Goal: Task Accomplishment & Management: Use online tool/utility

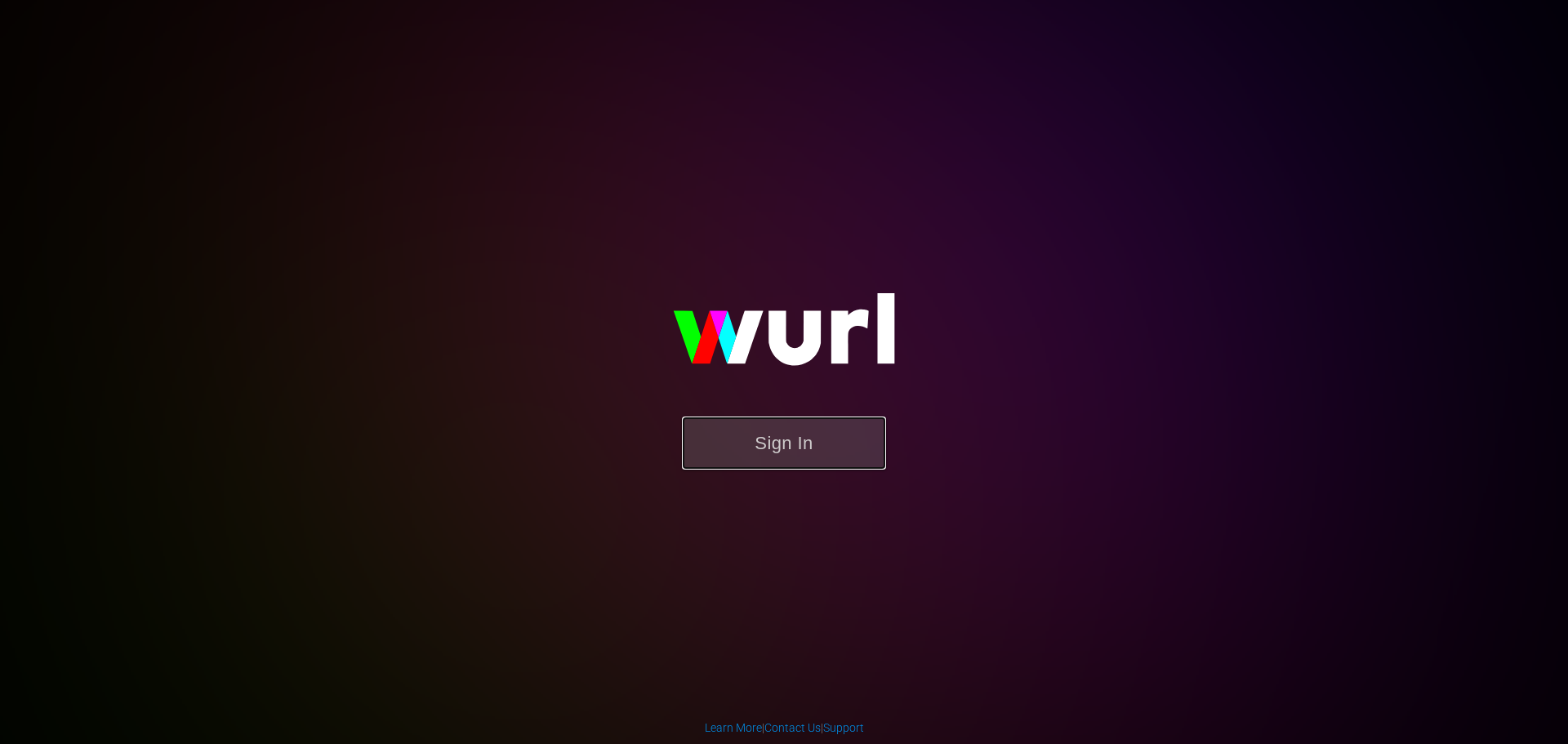
click at [728, 453] on button "Sign In" at bounding box center [784, 443] width 204 height 53
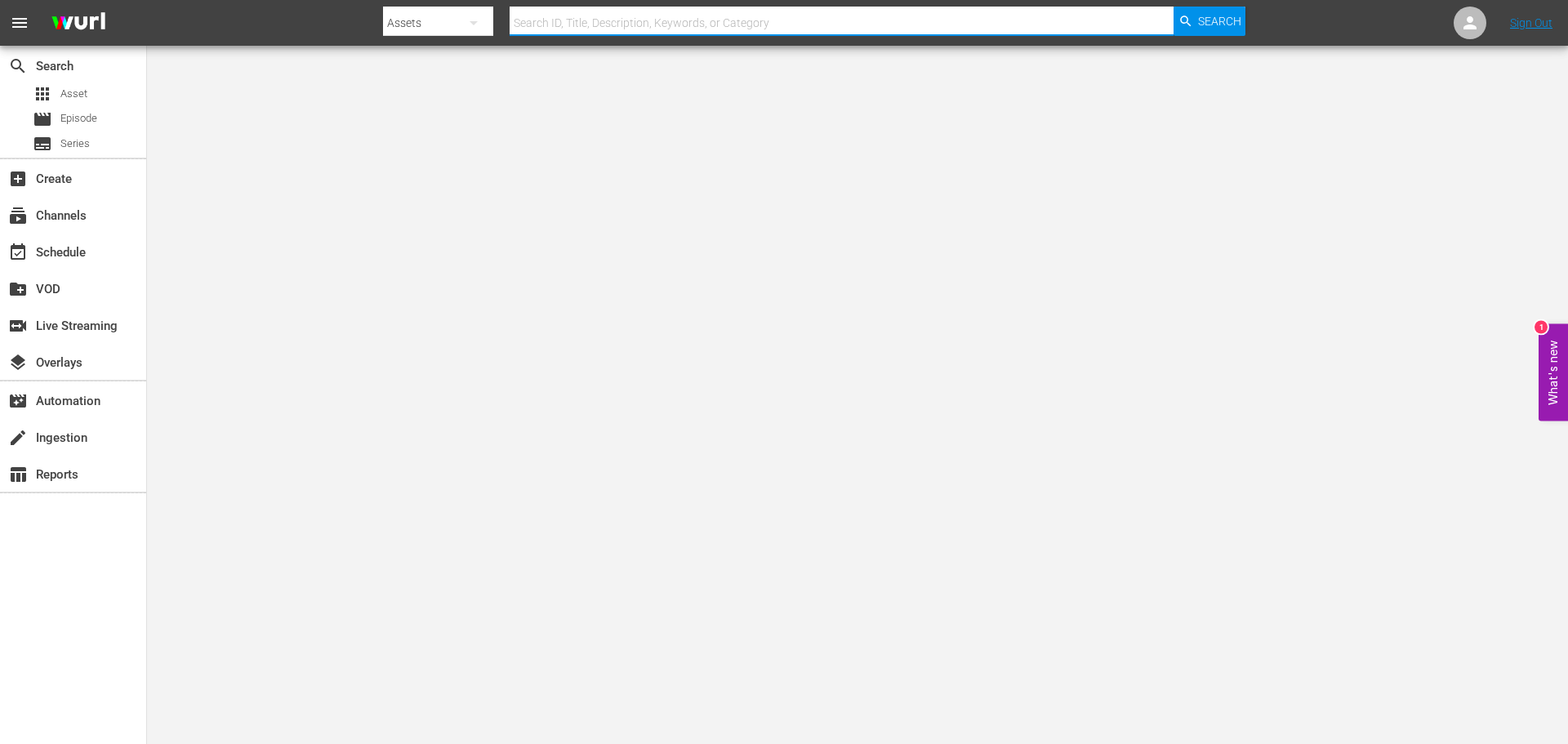
paste input "AMCNVR0000070753"
type input "AMCNVR0000070753"
click at [1212, 13] on span "Search" at bounding box center [1219, 21] width 43 height 30
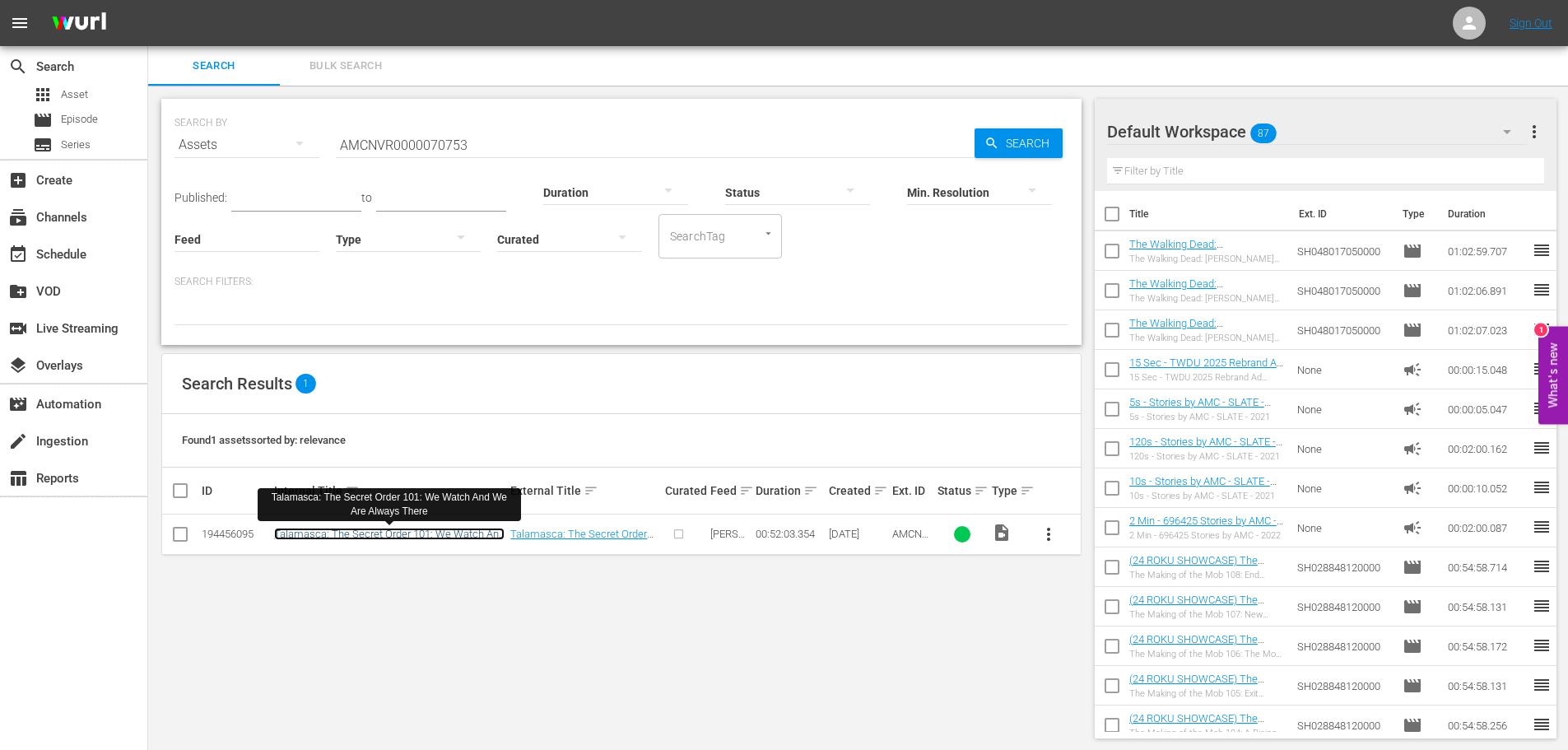
click at [383, 530] on link "Talamasca: The Secret Order 101: We Watch And We Are Always There" at bounding box center [390, 539] width 231 height 24
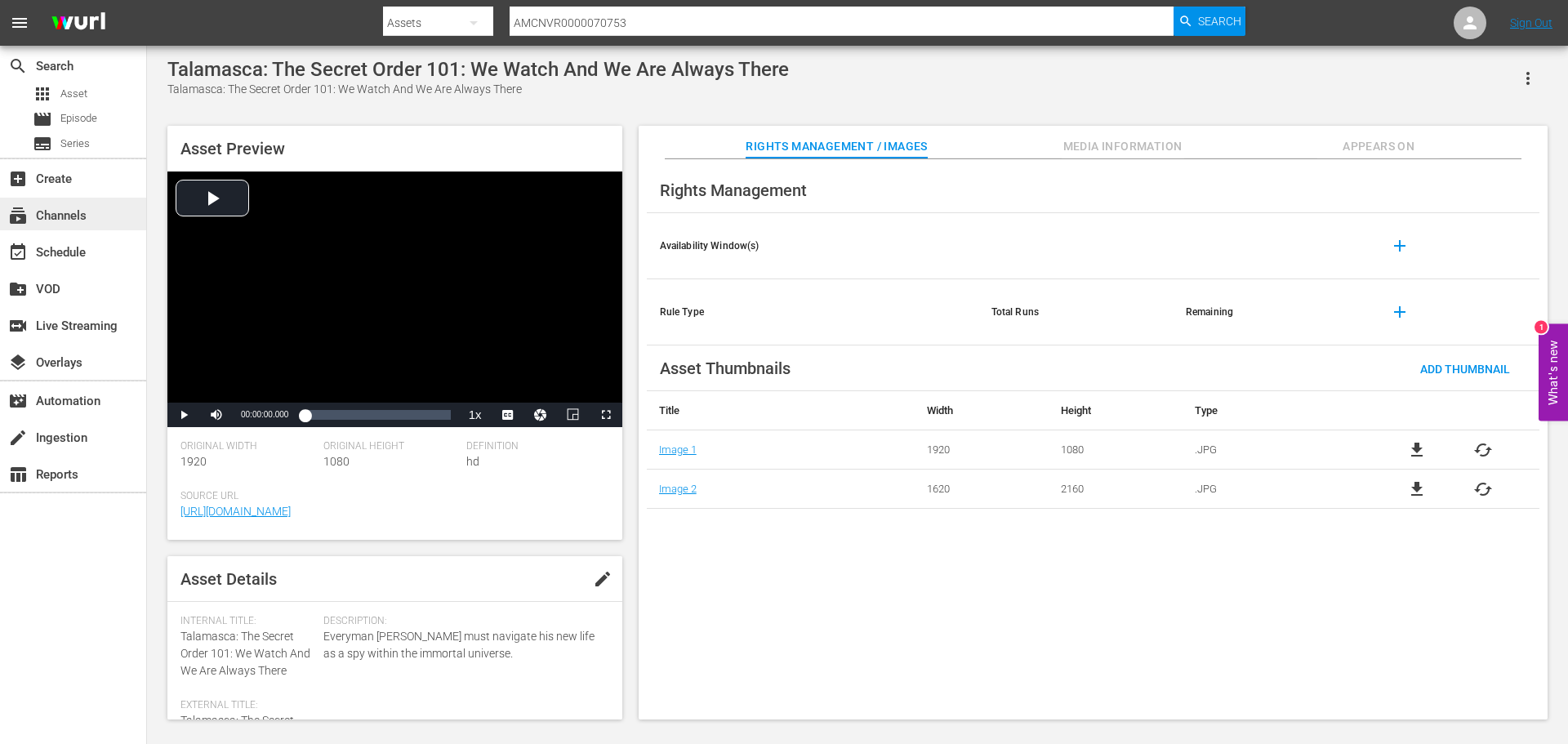
click at [64, 216] on div "subscriptions Channels" at bounding box center [46, 213] width 91 height 14
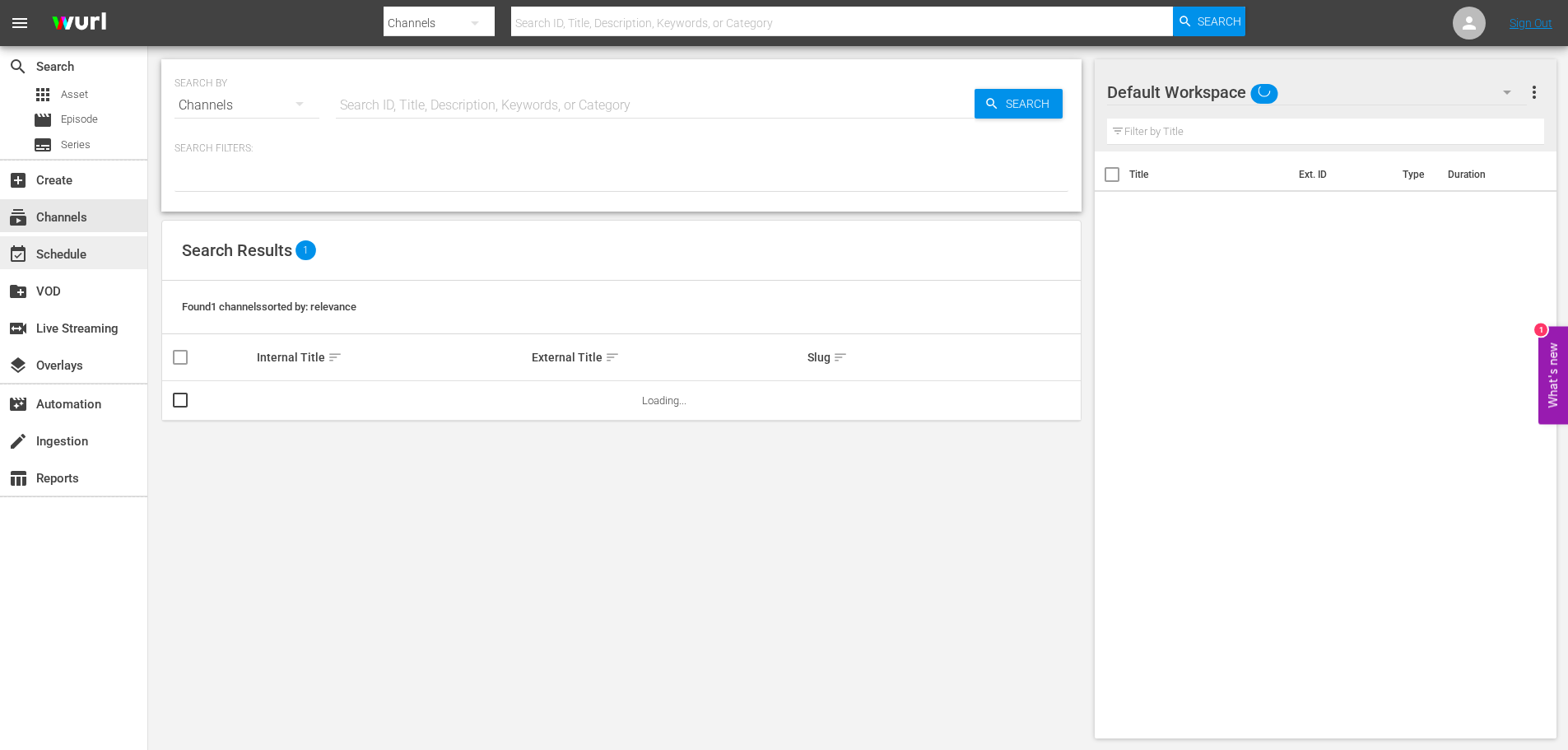
click at [74, 248] on div "event_available Schedule" at bounding box center [46, 252] width 92 height 14
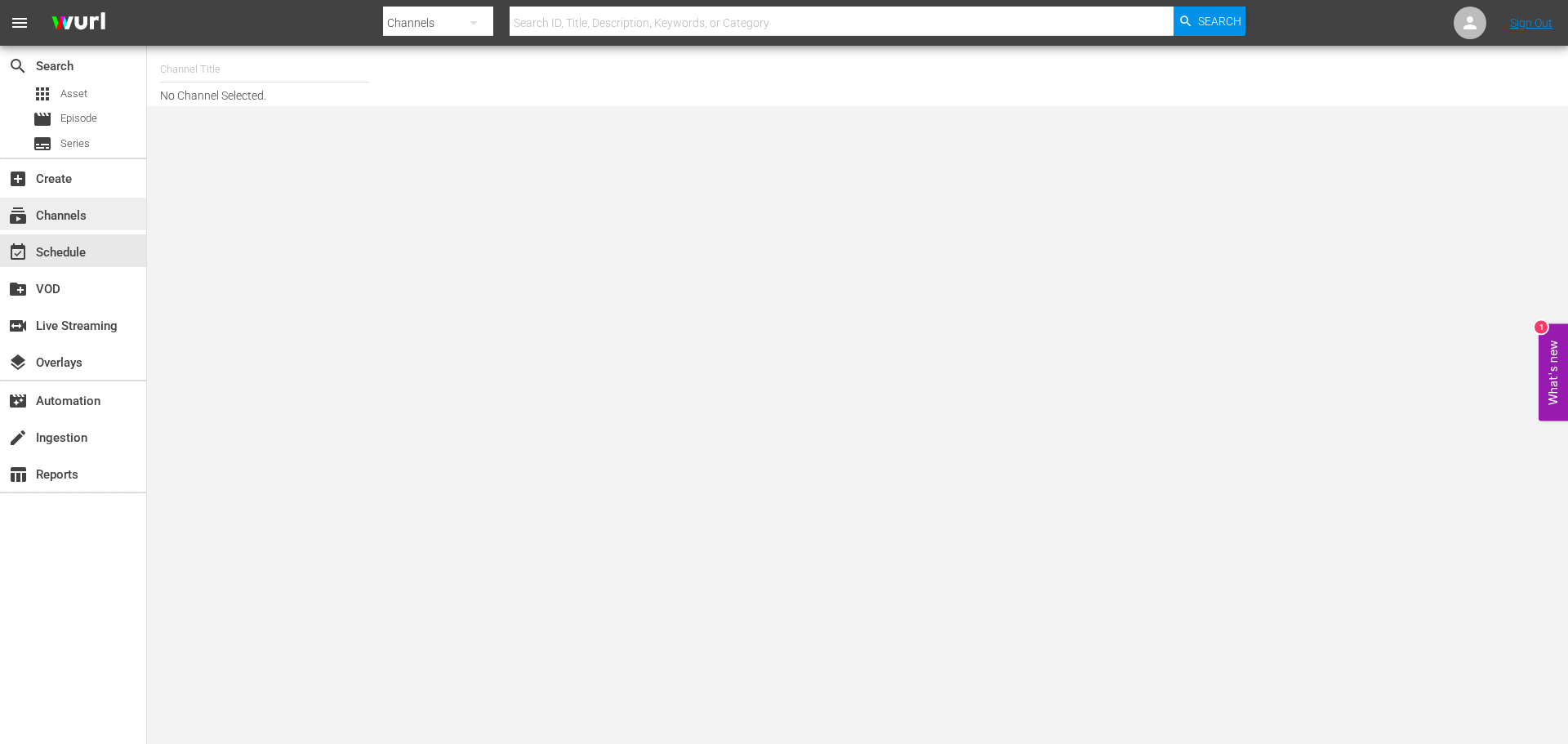
click at [60, 216] on div "subscriptions Channels" at bounding box center [46, 213] width 91 height 14
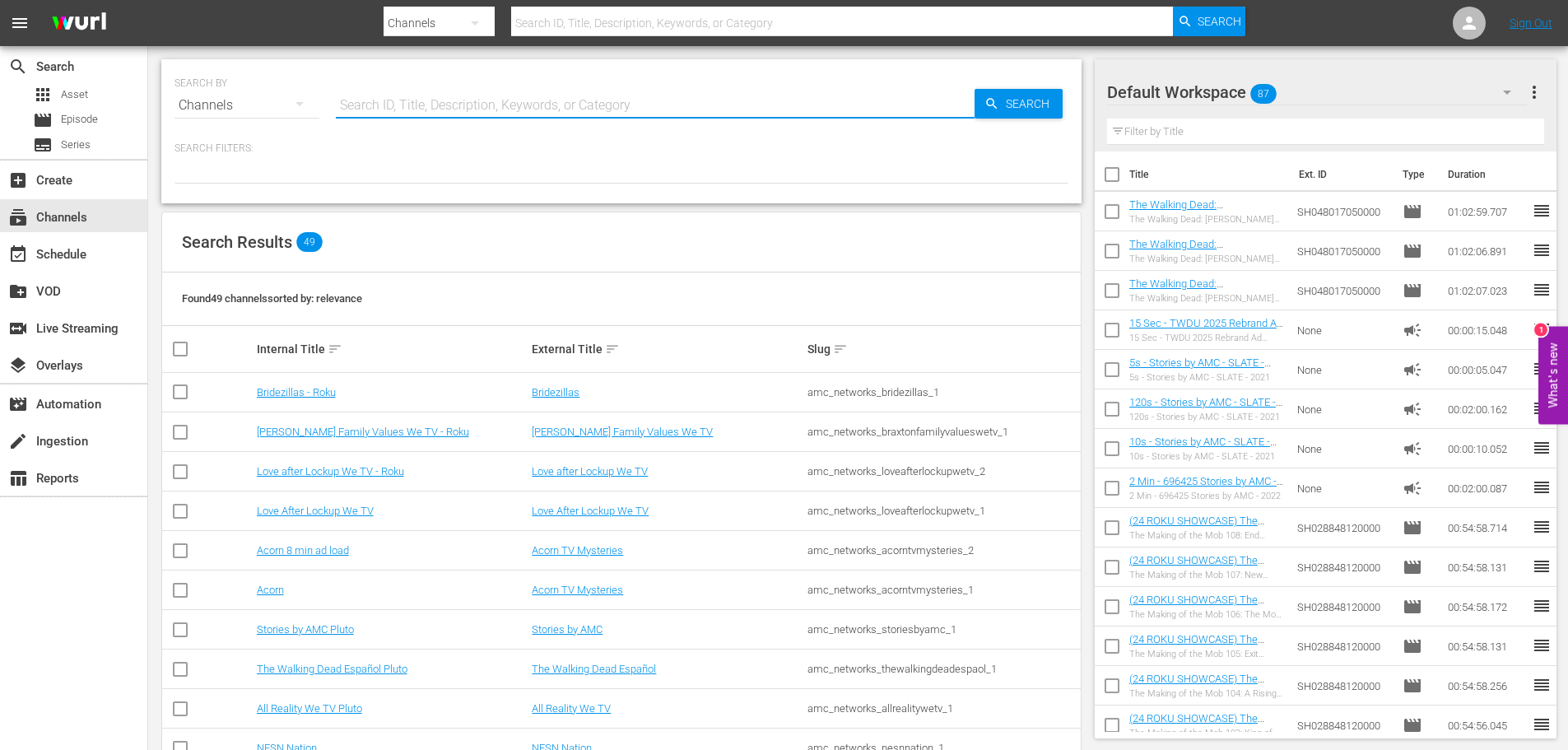
click at [434, 118] on input "text" at bounding box center [655, 105] width 638 height 40
type input "MSG Sports"
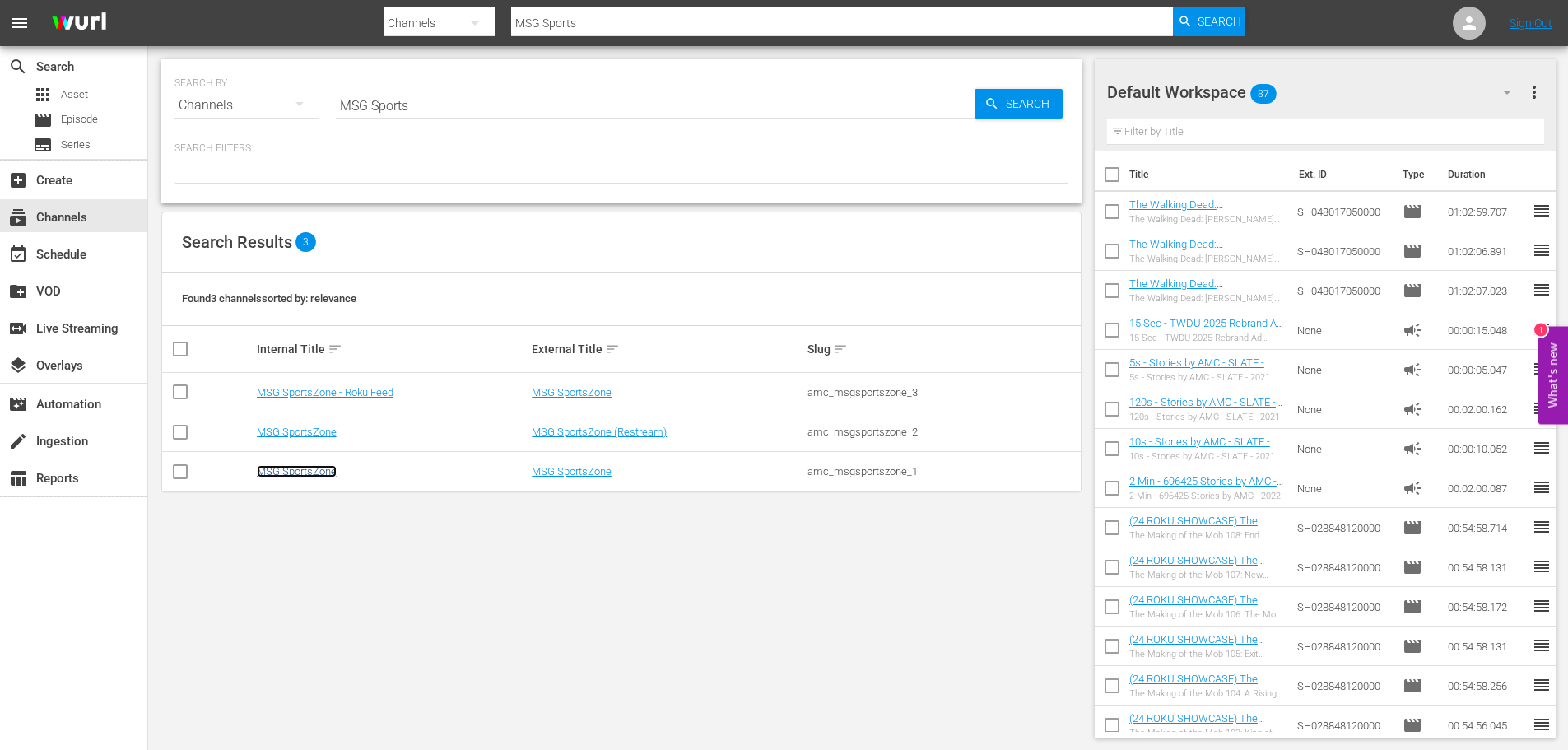
click at [280, 469] on link "MSG SportsZone" at bounding box center [297, 471] width 80 height 13
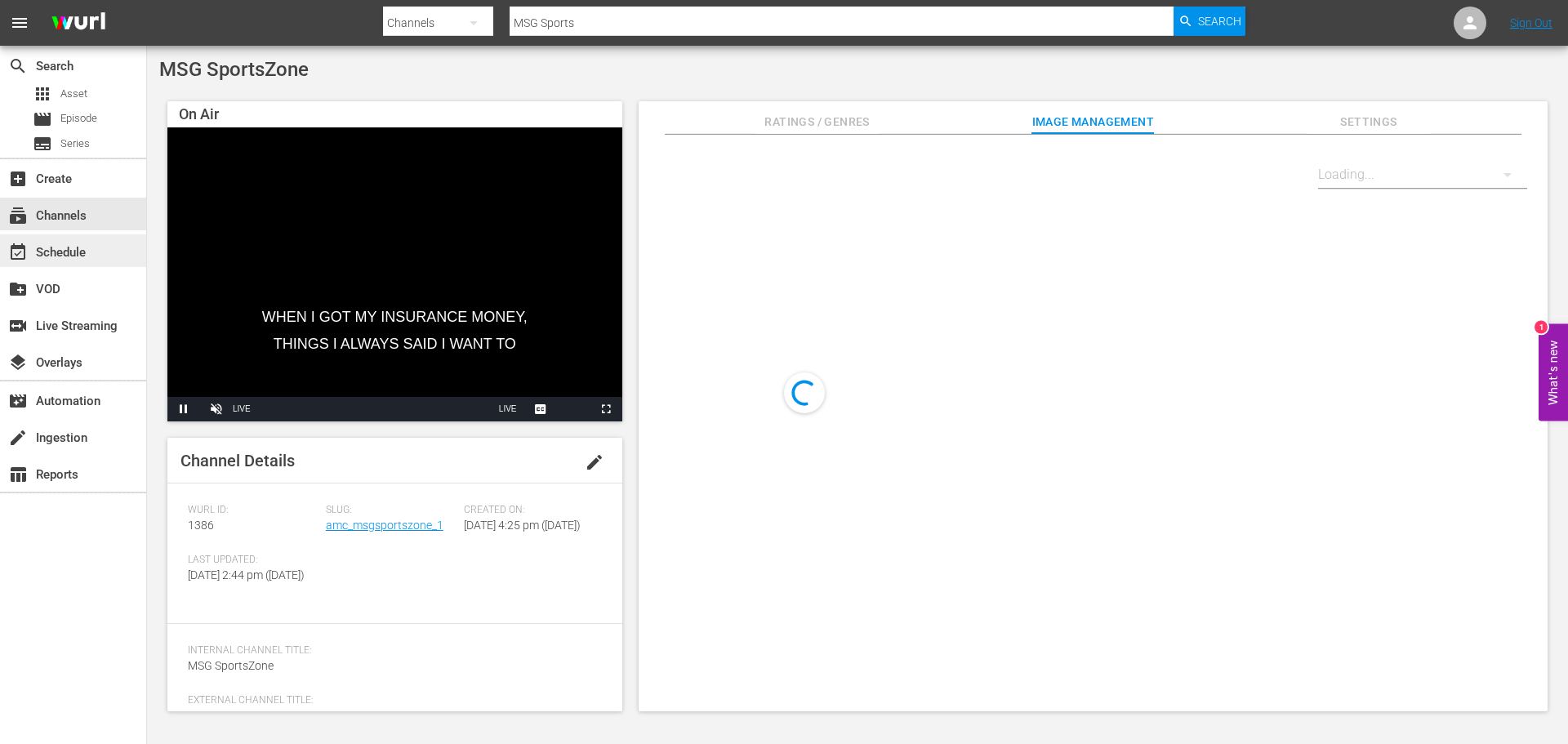
click at [67, 253] on div "event_available Schedule" at bounding box center [46, 249] width 91 height 14
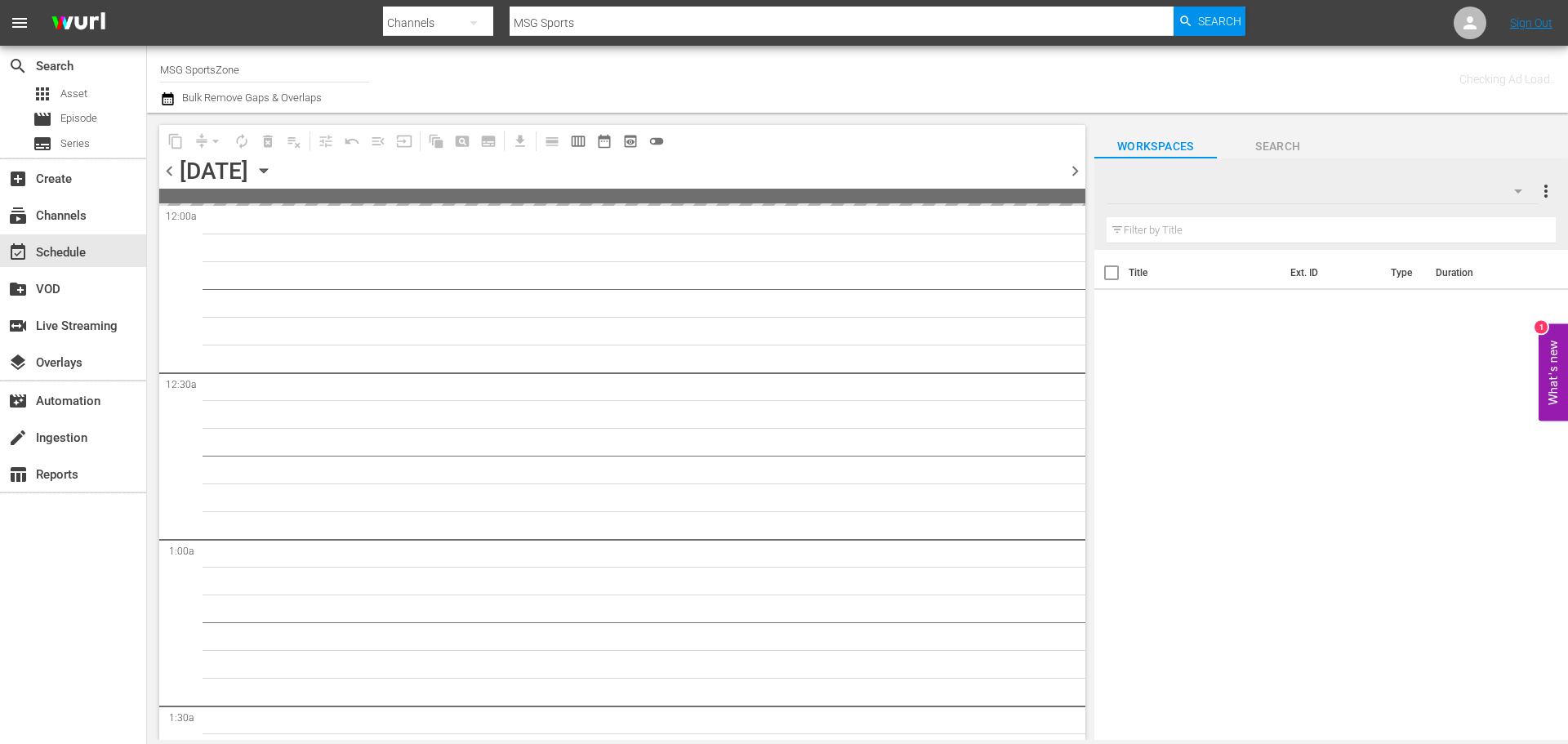
click at [273, 165] on icon "button" at bounding box center [264, 171] width 18 height 18
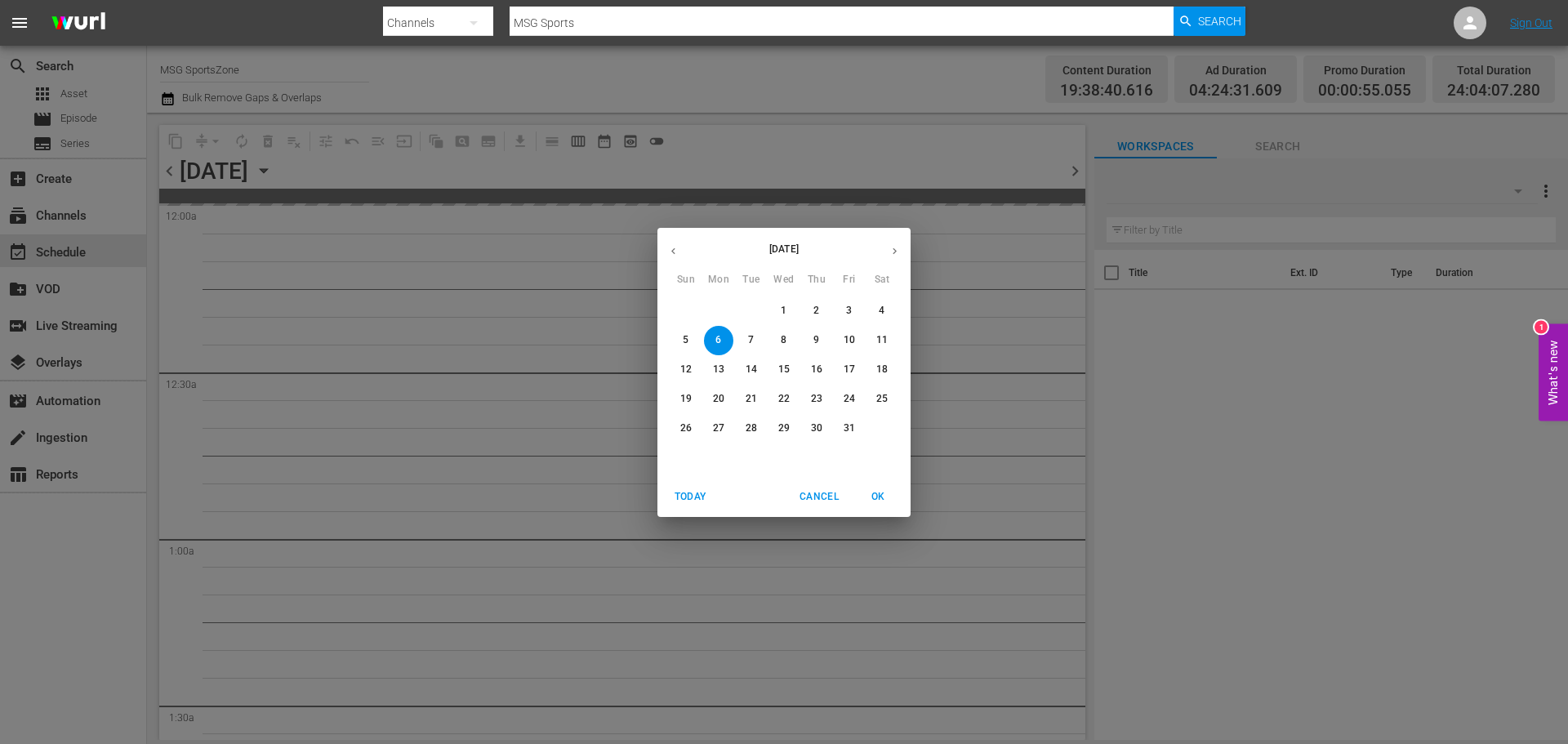
click at [802, 311] on span "2" at bounding box center [816, 311] width 30 height 14
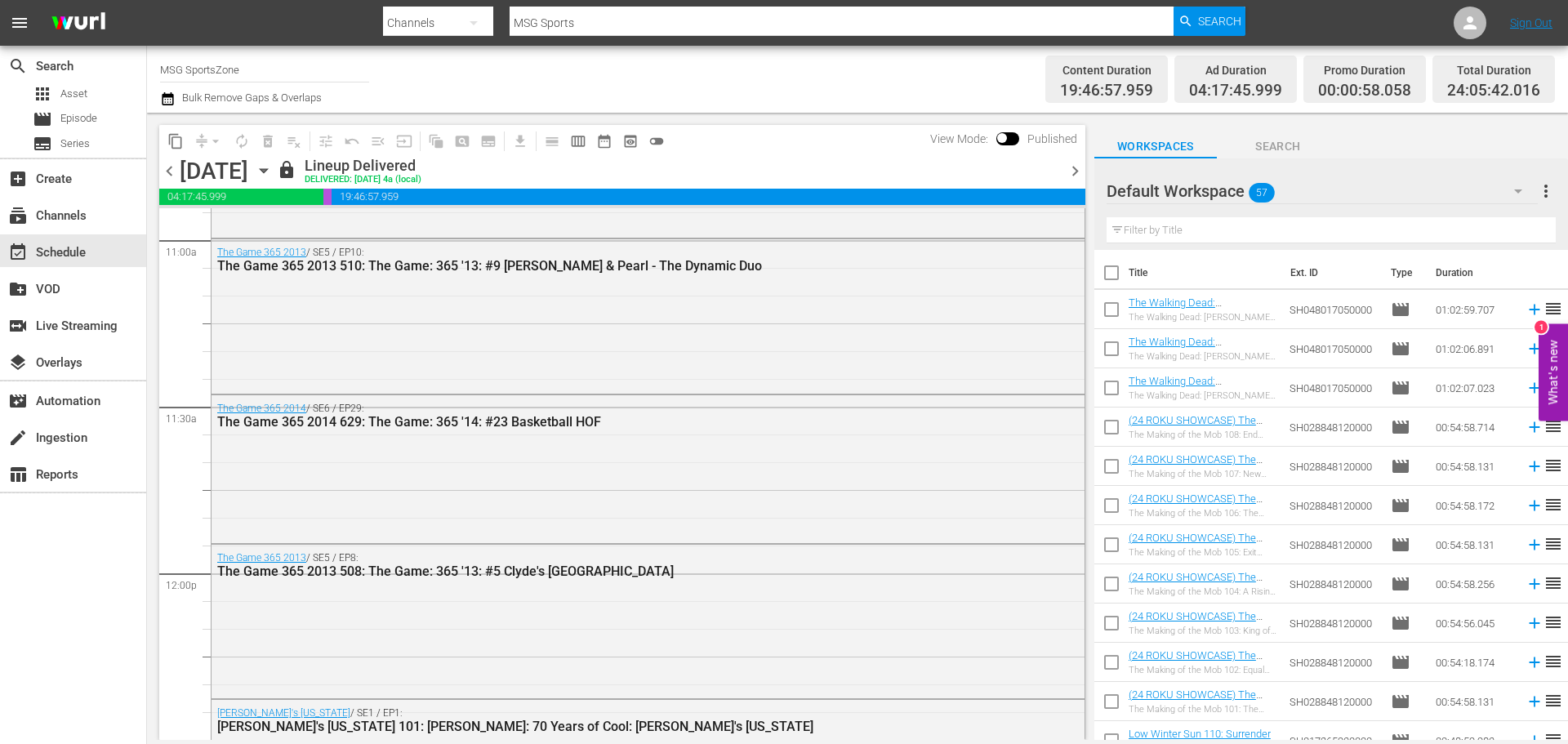
scroll to position [3617, 0]
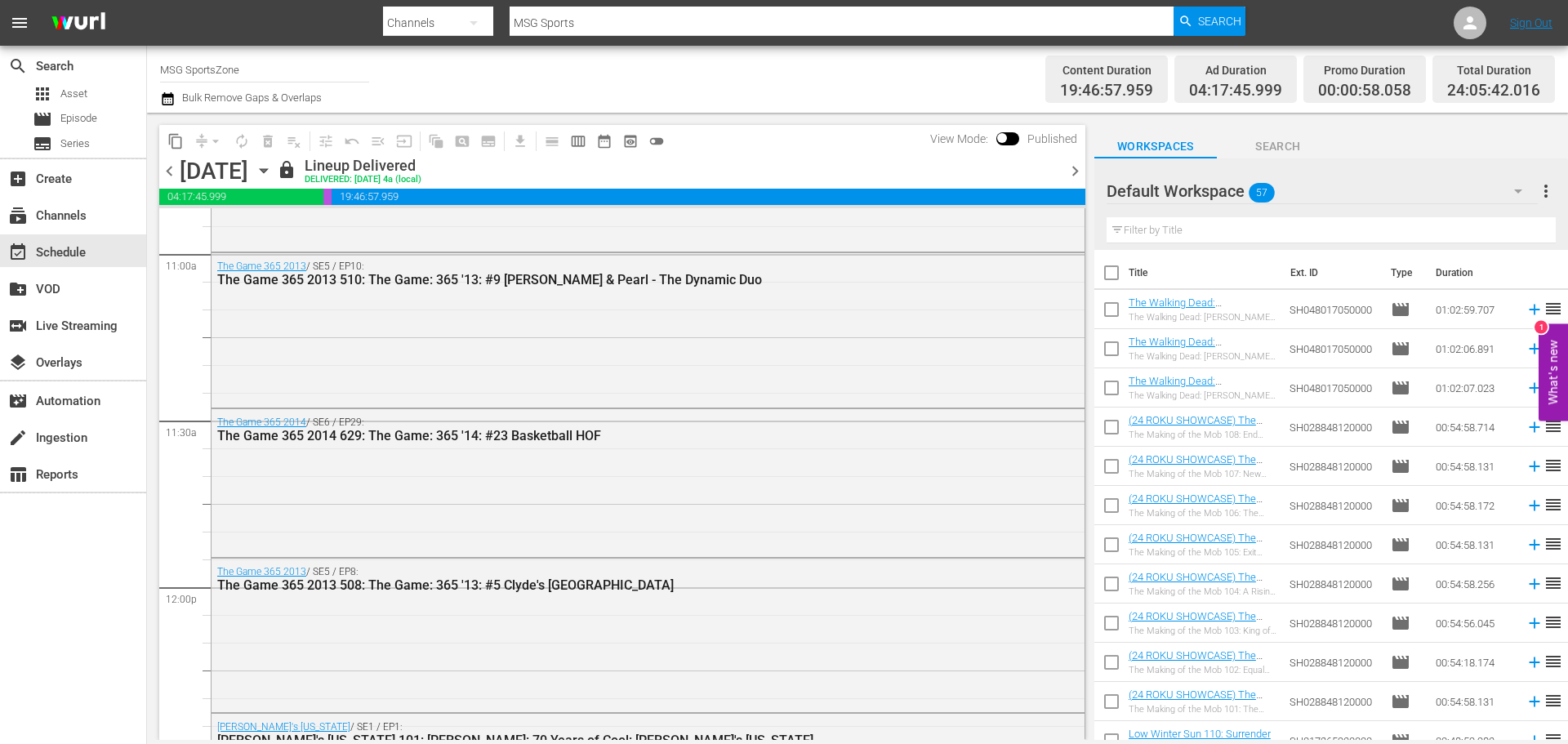
click at [273, 162] on icon "button" at bounding box center [264, 171] width 18 height 18
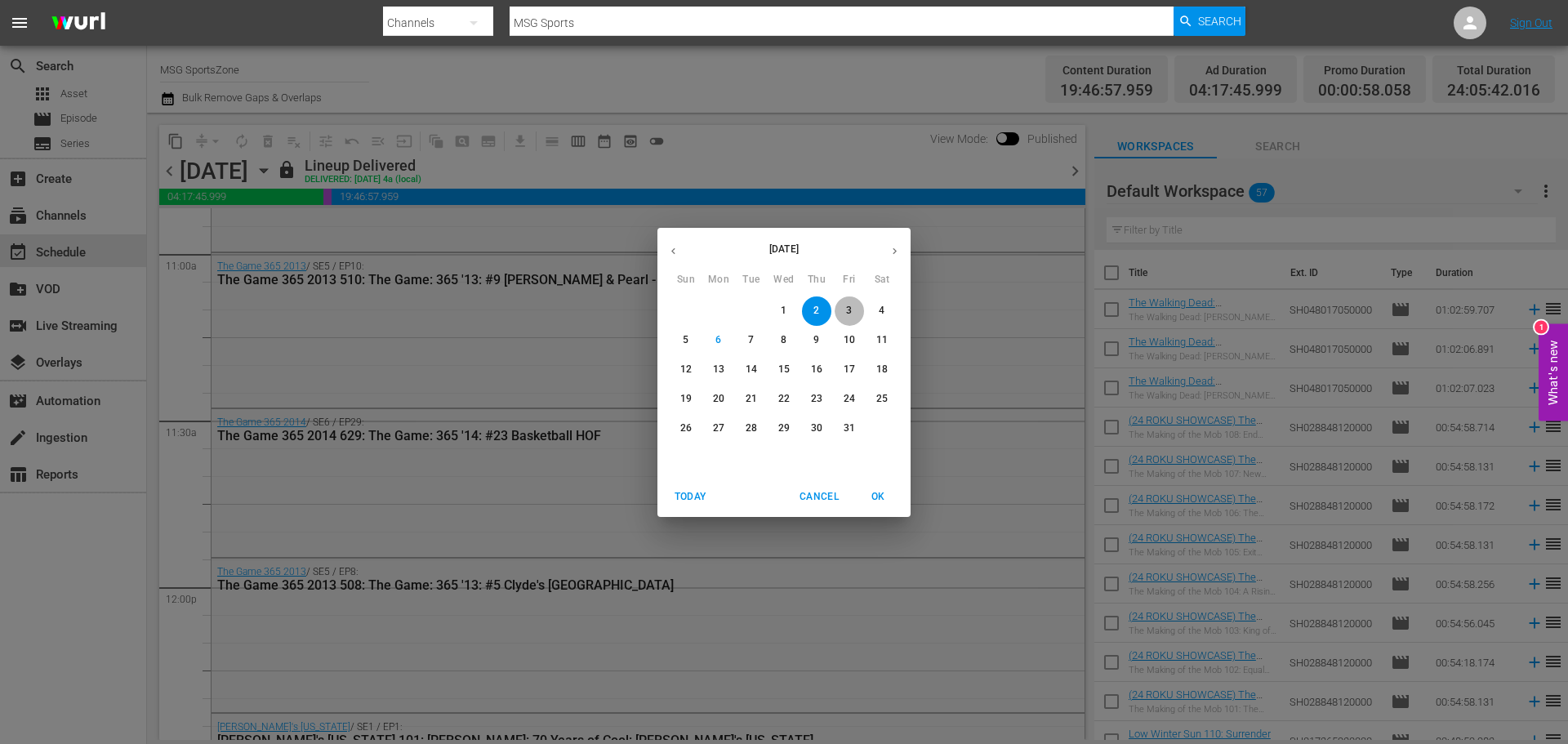
click at [840, 316] on span "3" at bounding box center [849, 311] width 30 height 14
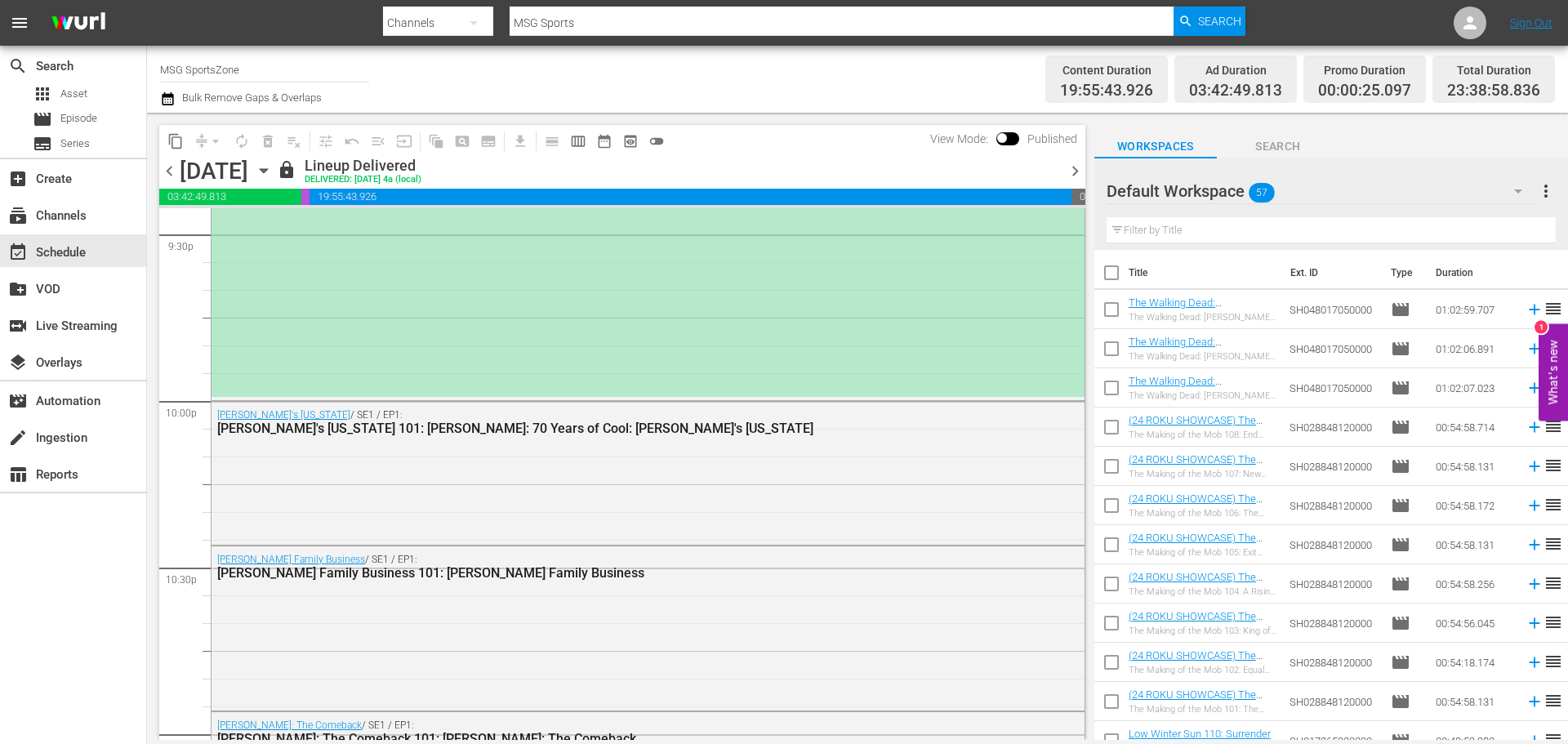
scroll to position [7147, 0]
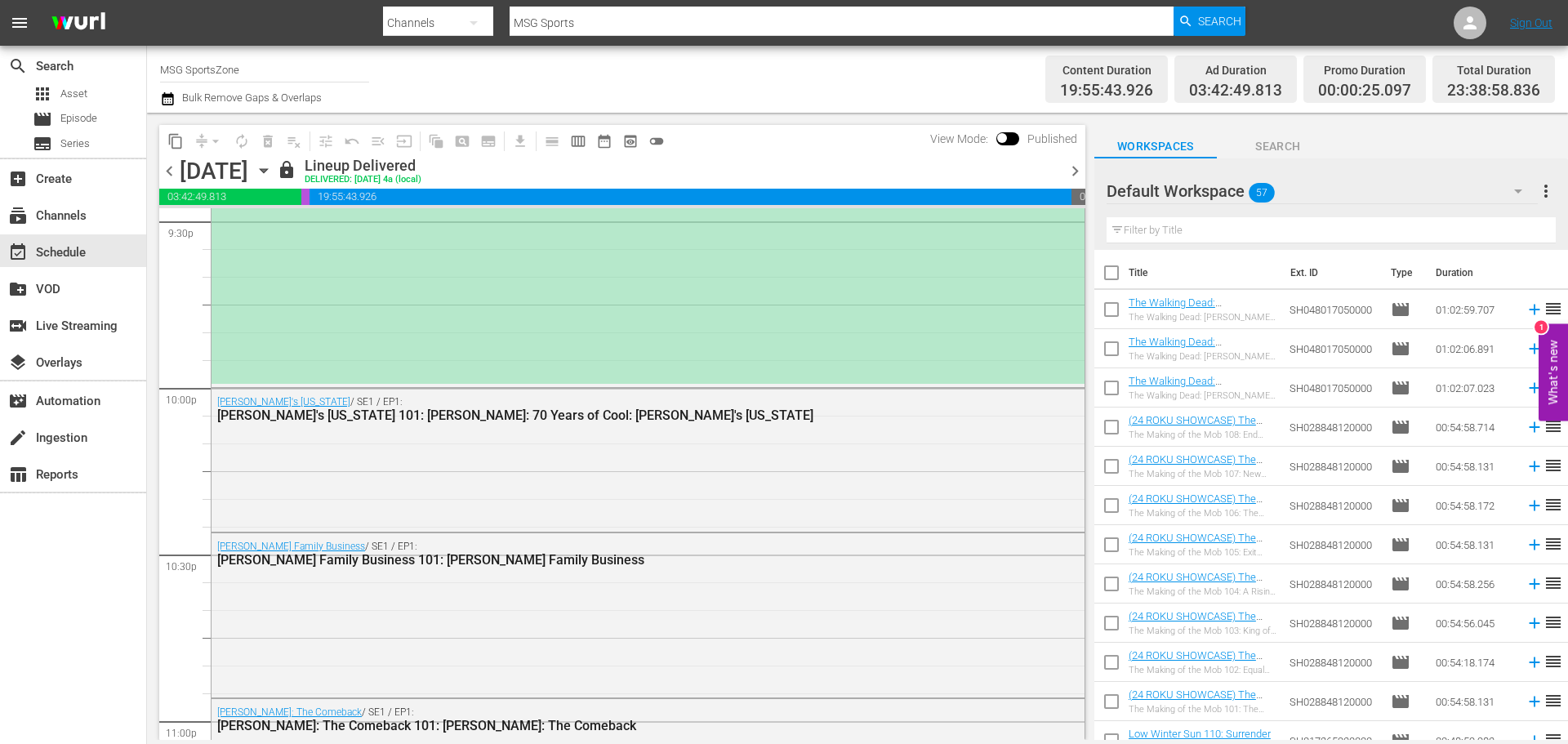
click at [273, 164] on icon "button" at bounding box center [264, 171] width 18 height 18
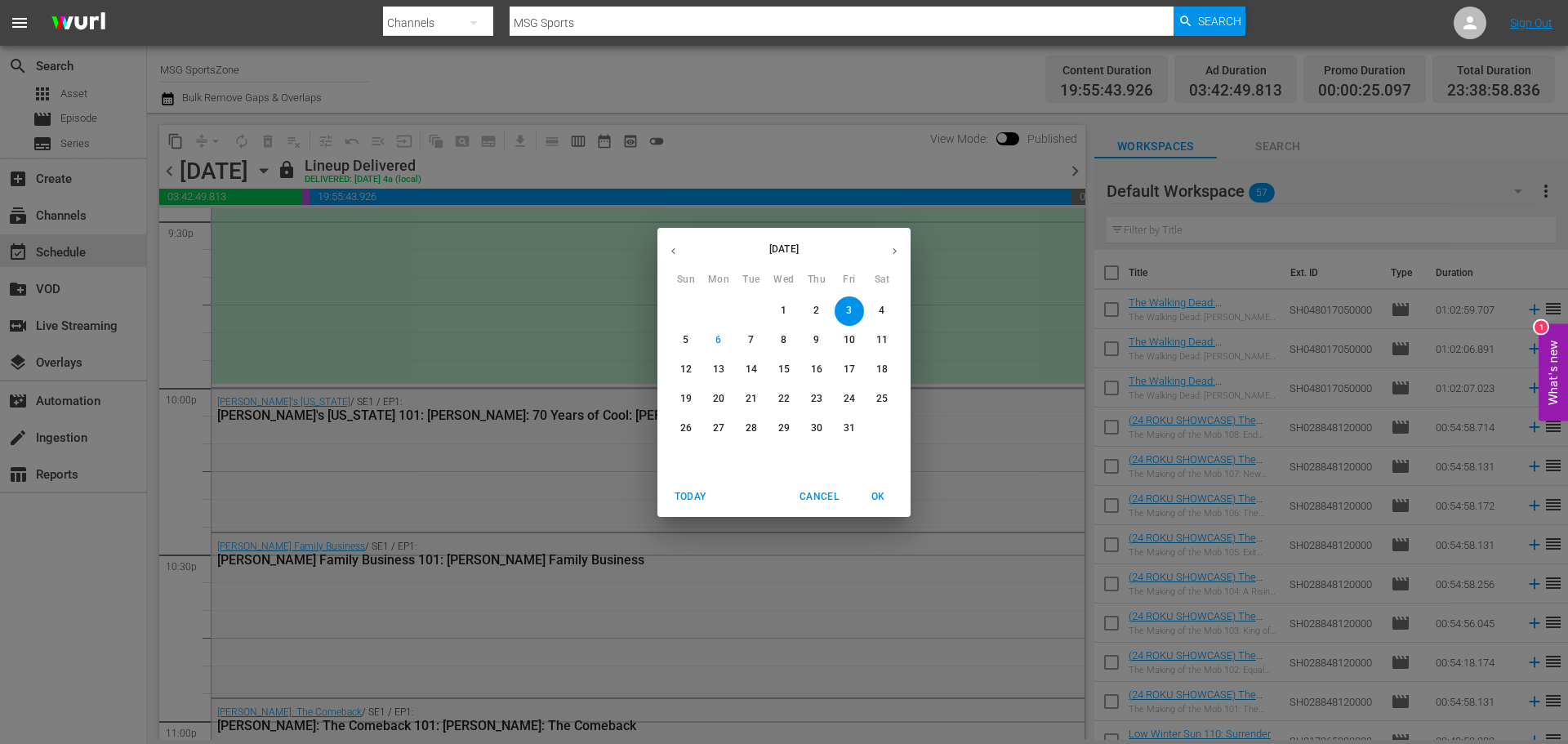
drag, startPoint x: 885, startPoint y: 312, endPoint x: 853, endPoint y: 310, distance: 32.1
click at [885, 311] on span "4" at bounding box center [881, 311] width 30 height 14
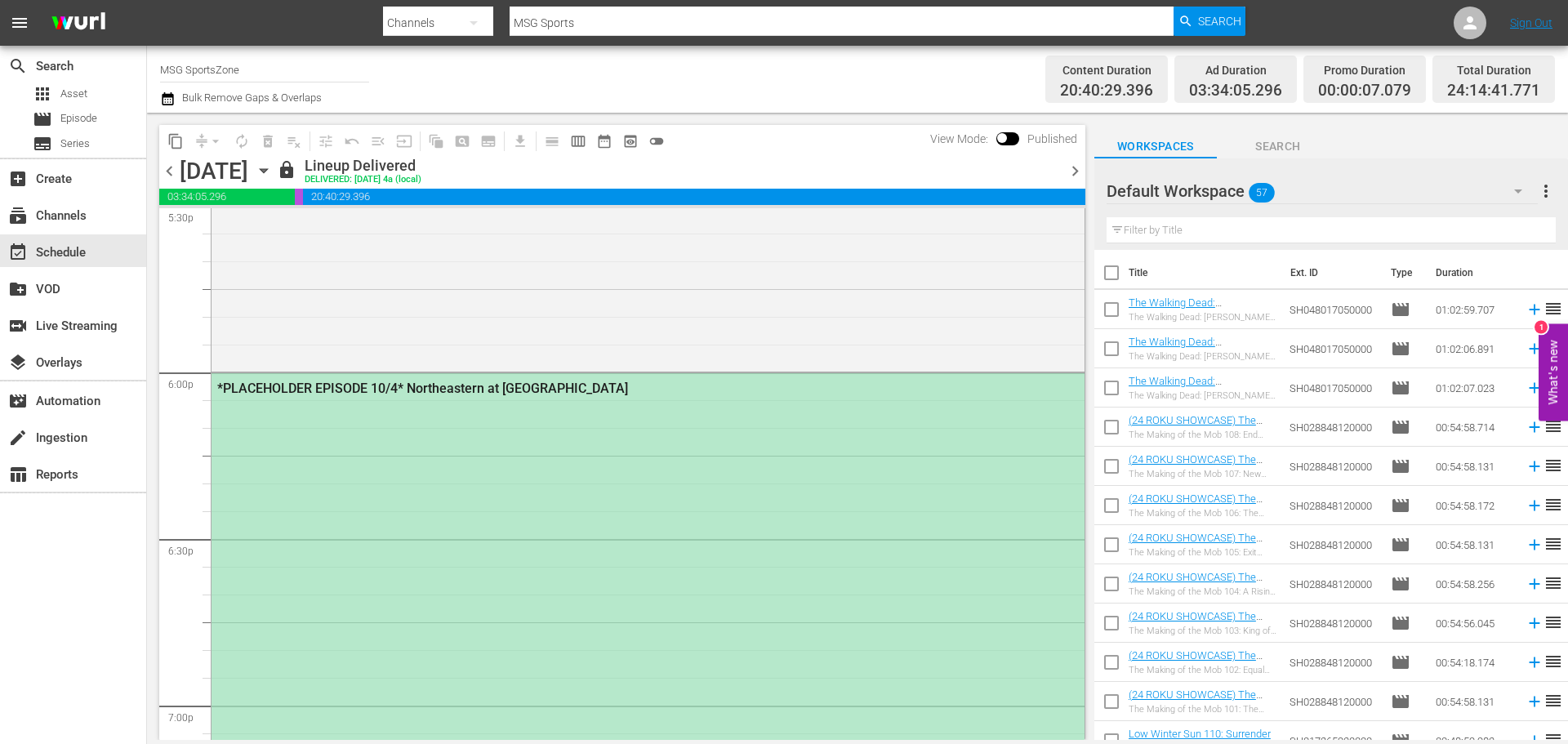
scroll to position [5816, 0]
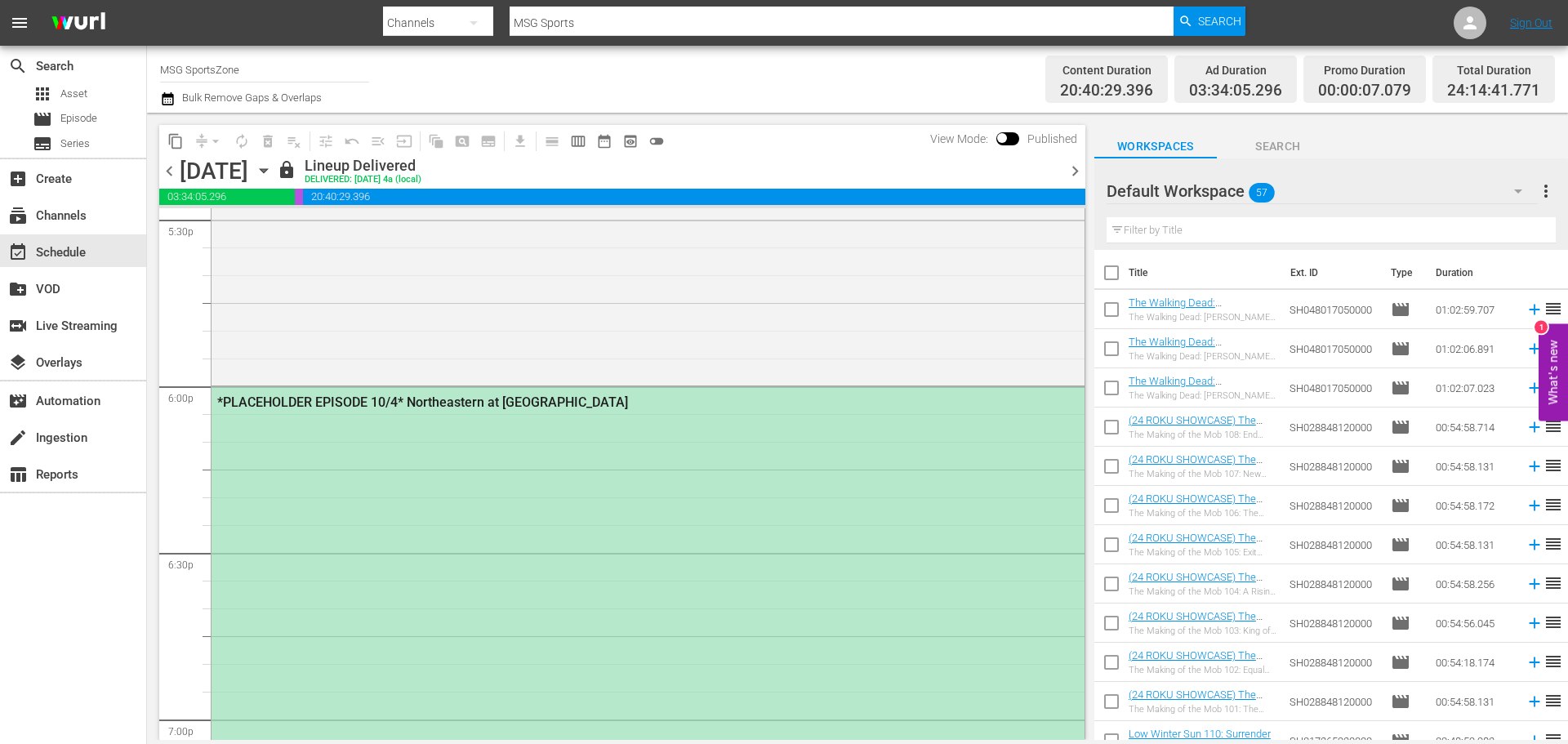
click at [267, 169] on icon "button" at bounding box center [263, 171] width 7 height 4
